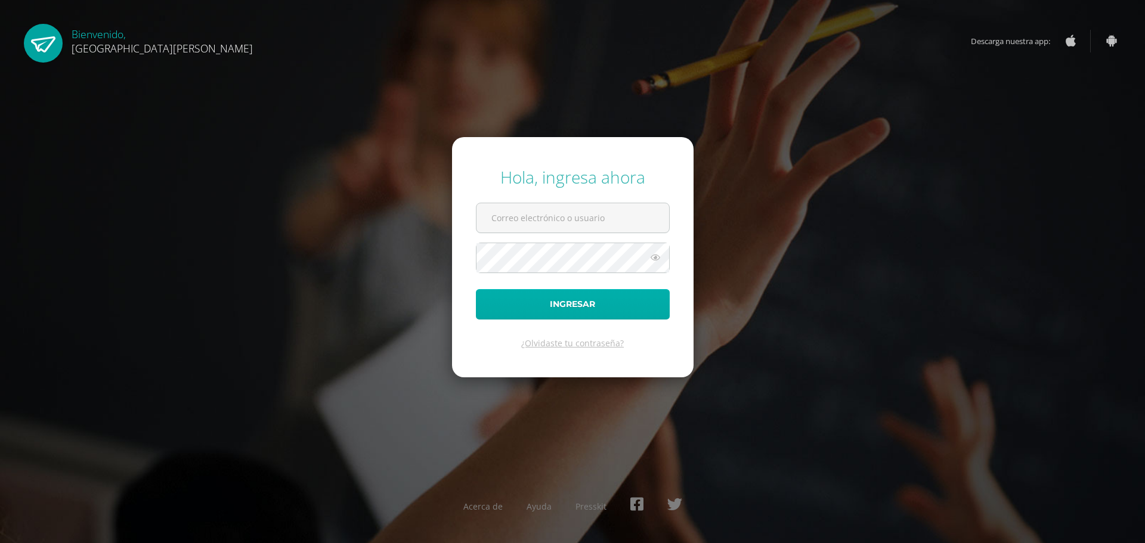
type input "g4201@bilinguesanjuan.edu.gt"
click at [546, 310] on button "Ingresar" at bounding box center [573, 304] width 194 height 30
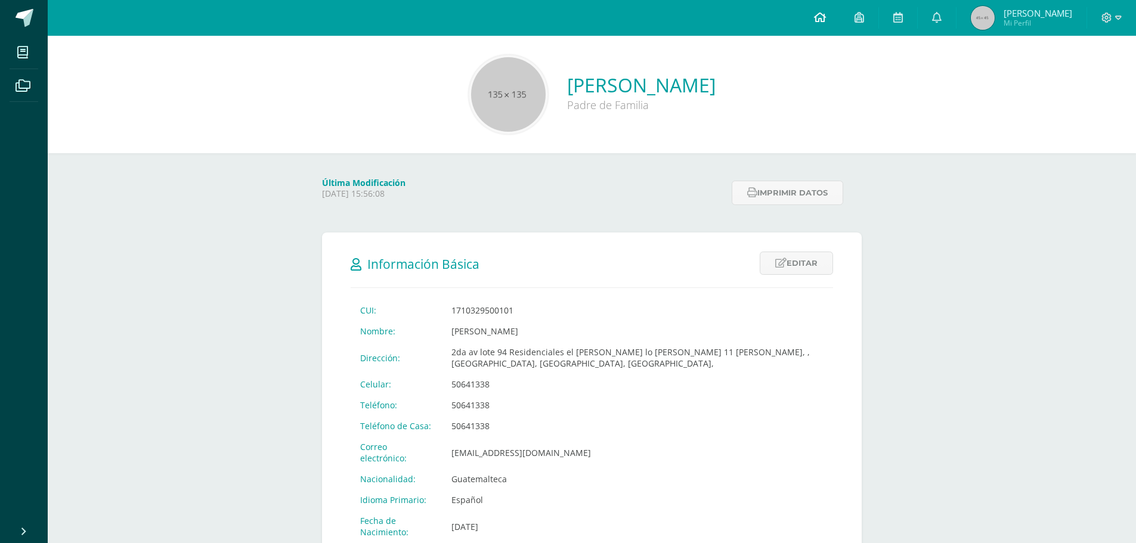
click at [819, 17] on icon at bounding box center [820, 17] width 12 height 11
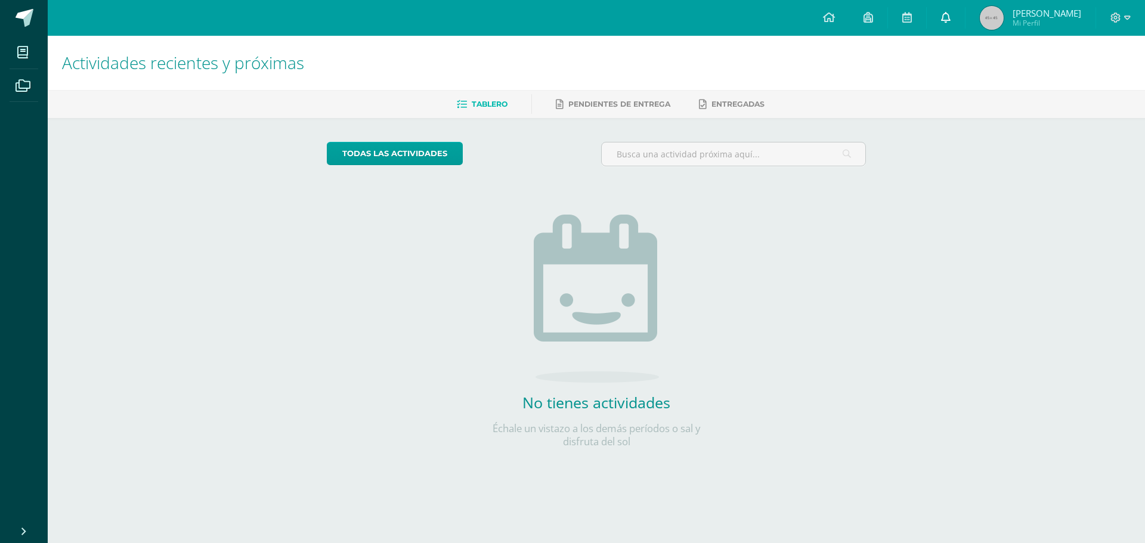
click at [943, 19] on icon at bounding box center [946, 17] width 10 height 11
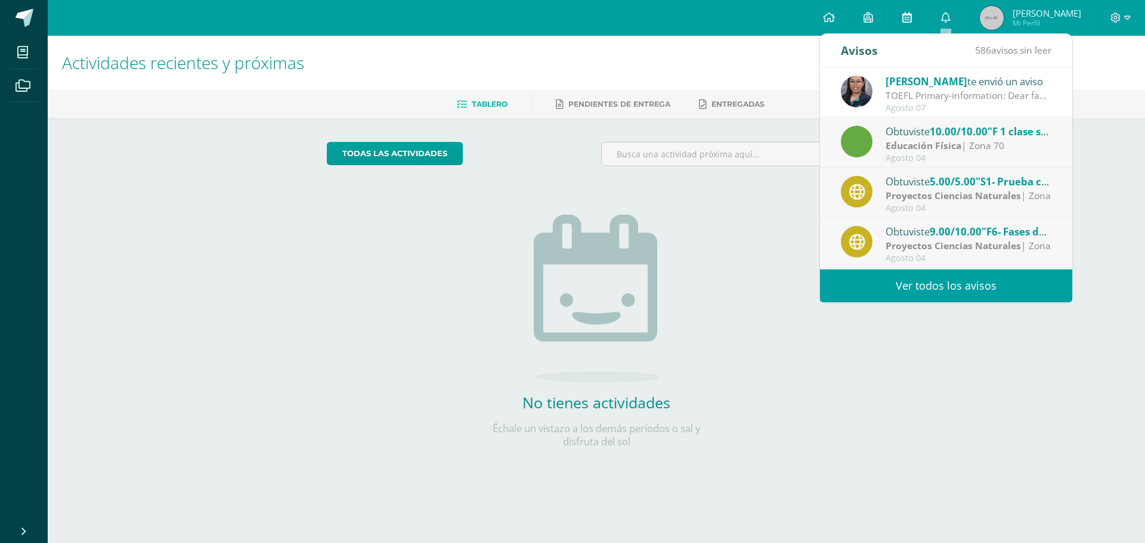
click at [902, 22] on link at bounding box center [907, 18] width 38 height 36
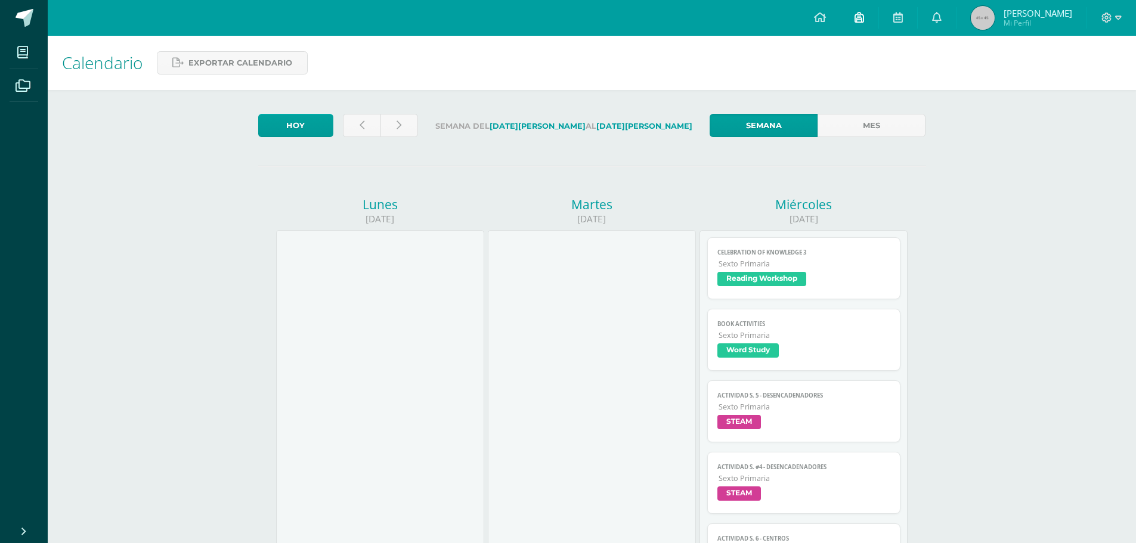
click at [863, 17] on icon at bounding box center [860, 17] width 10 height 11
click at [975, 17] on img at bounding box center [983, 18] width 24 height 24
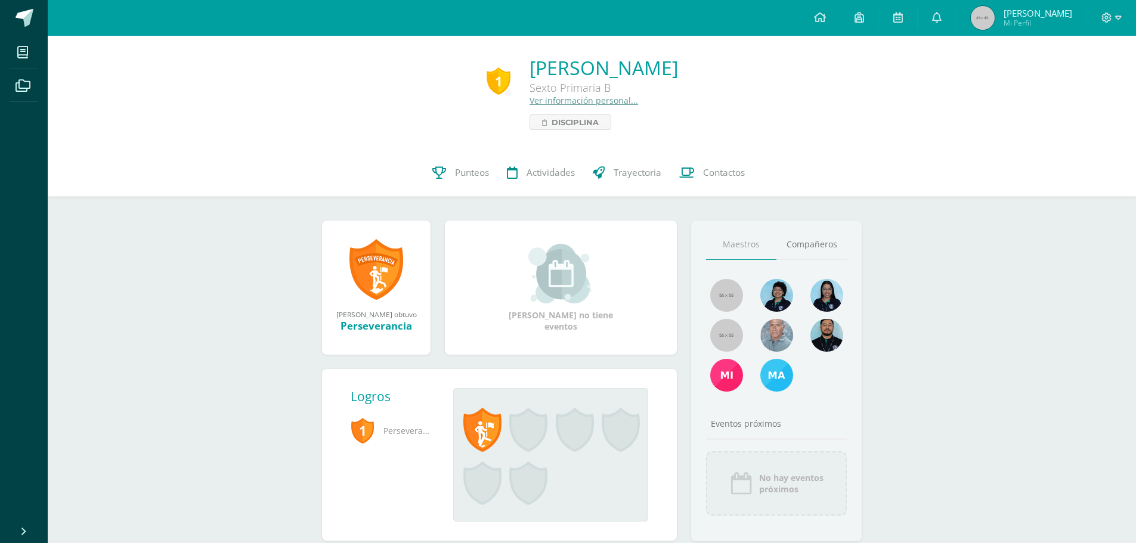
click at [940, 20] on html "Mis cursos Archivos Cerrar panel Educación Física Sexto Primaria "B" Expresión …" at bounding box center [568, 290] width 1136 height 580
click at [817, 19] on icon at bounding box center [820, 17] width 12 height 11
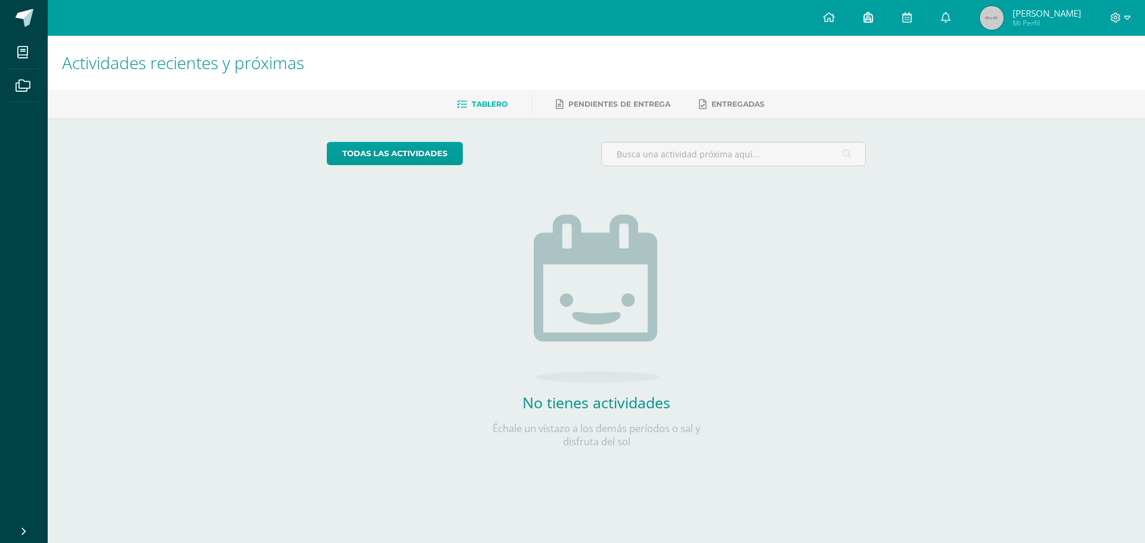
click at [867, 10] on link at bounding box center [868, 18] width 38 height 36
click at [904, 12] on icon at bounding box center [907, 17] width 10 height 11
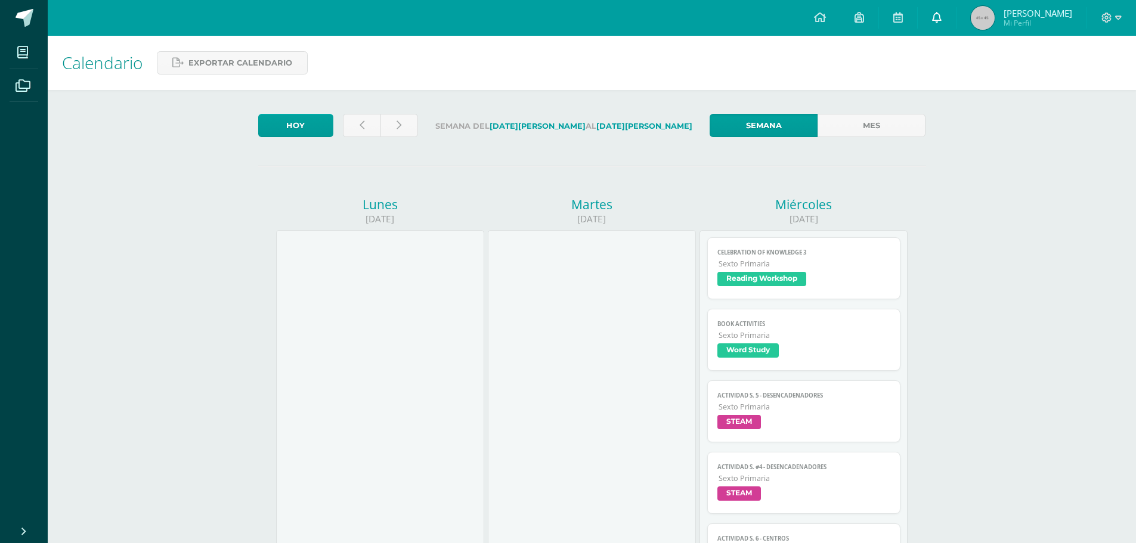
click at [933, 18] on icon at bounding box center [937, 17] width 10 height 11
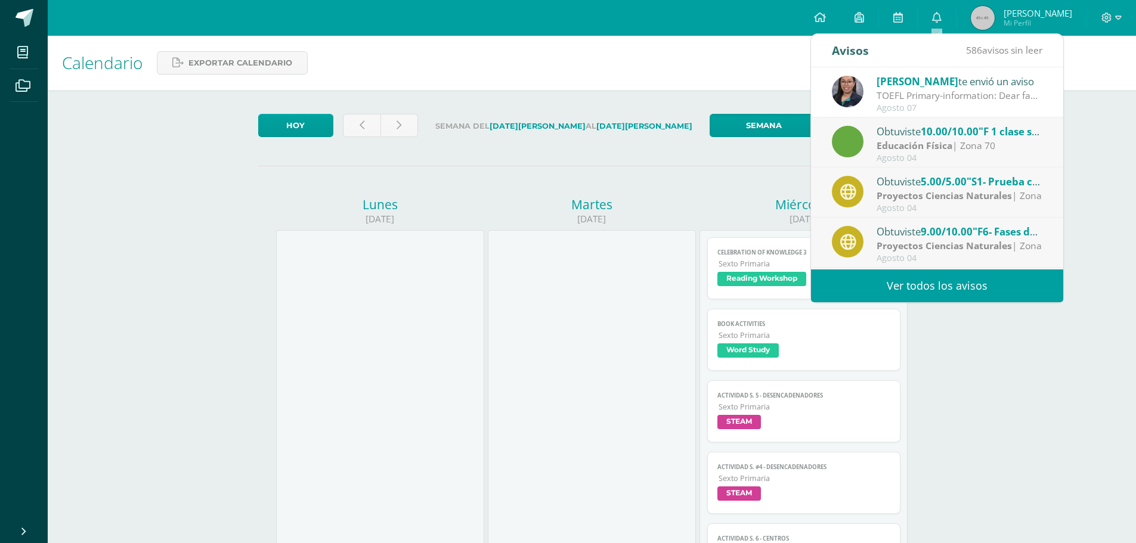
click at [887, 290] on link "Ver todos los avisos" at bounding box center [937, 286] width 252 height 33
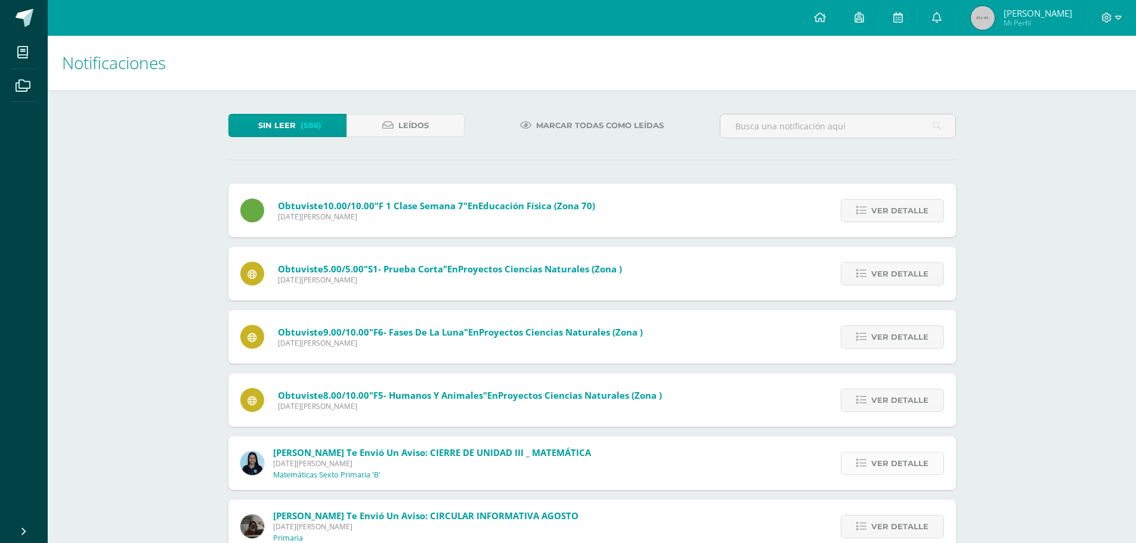
click at [928, 463] on link "Ver detalle" at bounding box center [892, 463] width 103 height 23
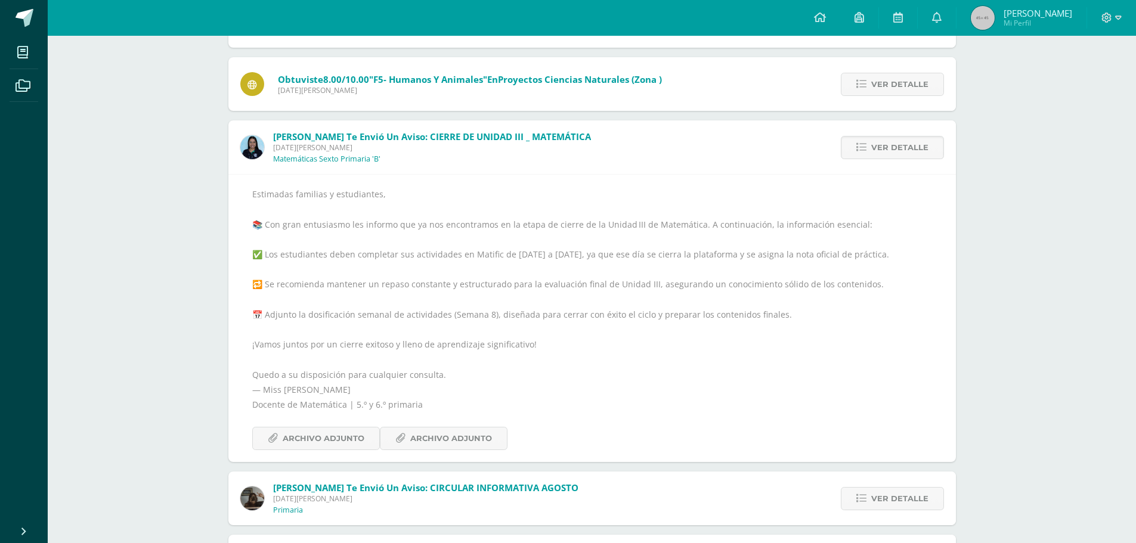
scroll to position [320, 0]
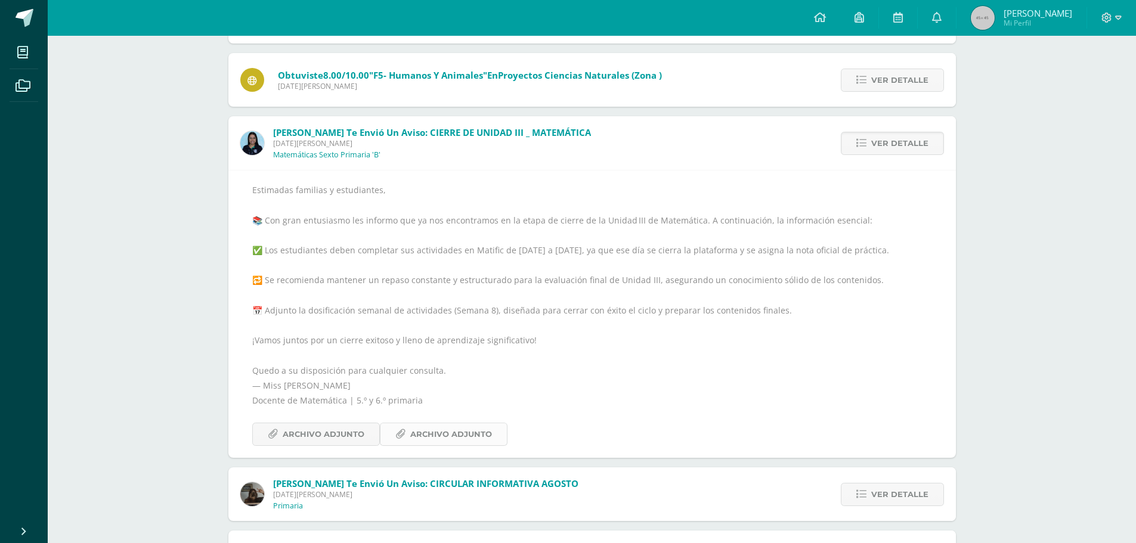
click at [489, 432] on link "Archivo Adjunto" at bounding box center [444, 434] width 128 height 23
